Goal: Check status: Check status

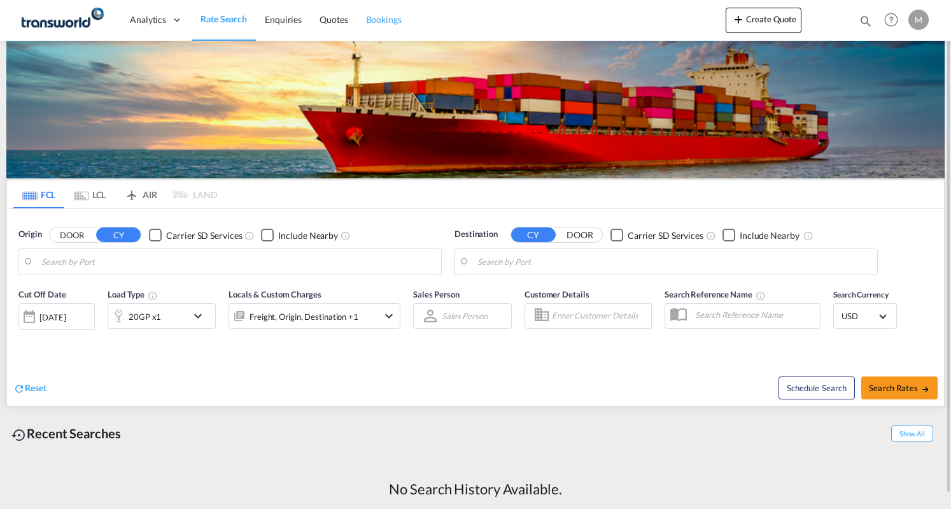
click at [368, 35] on link "Bookings" at bounding box center [383, 19] width 53 height 41
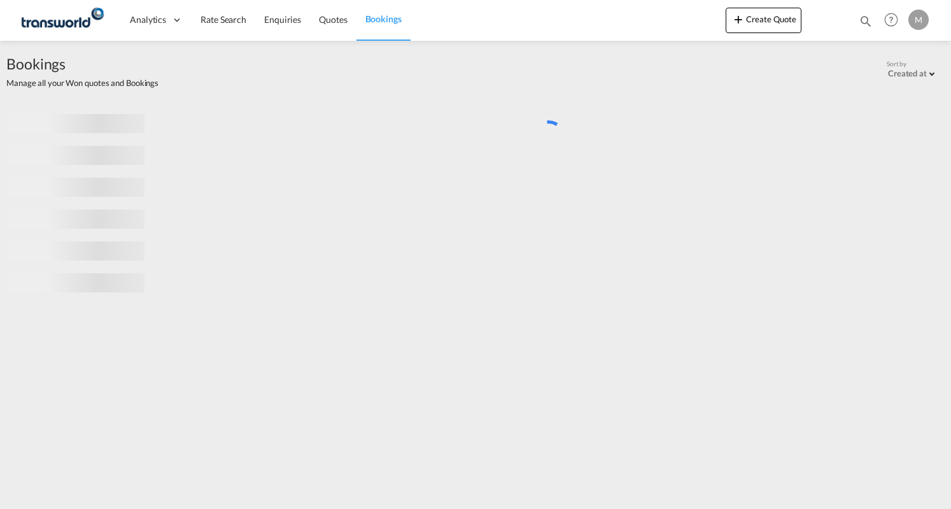
click at [379, 9] on link "Bookings" at bounding box center [383, 19] width 54 height 41
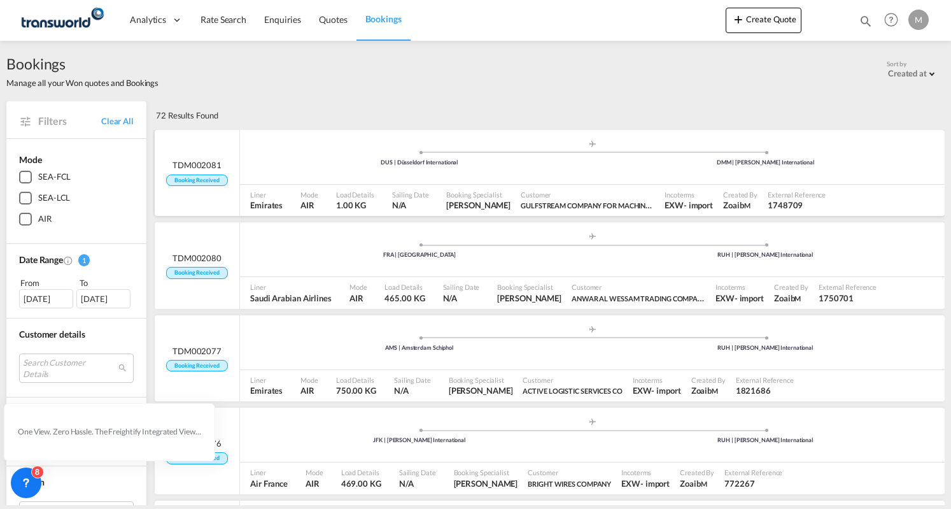
click at [348, 167] on div ".a{fill:#aaa8ad;} .a{fill:#aaa8ad;} DUS | Düsseldorf International DMM | [PERSO…" at bounding box center [592, 158] width 705 height 38
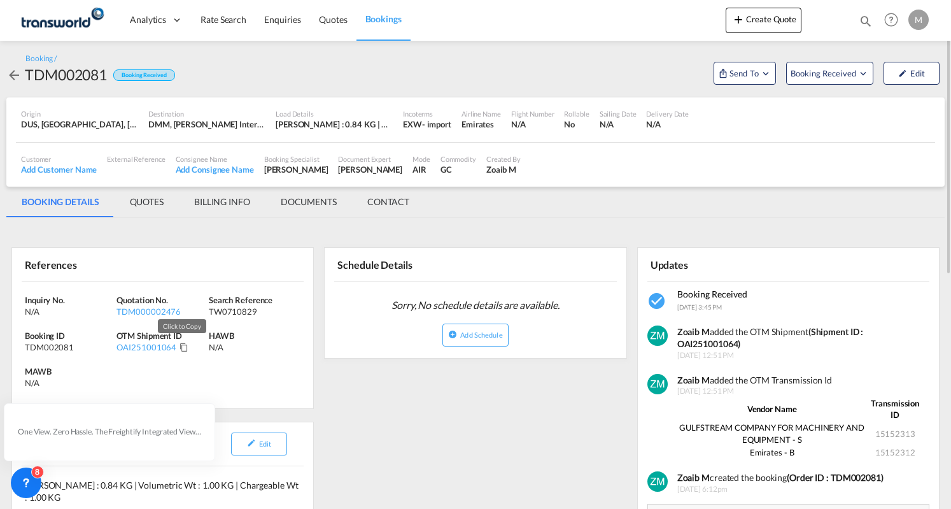
click at [182, 346] on md-icon "Click to Copy" at bounding box center [183, 346] width 9 height 9
